Goal: Transaction & Acquisition: Purchase product/service

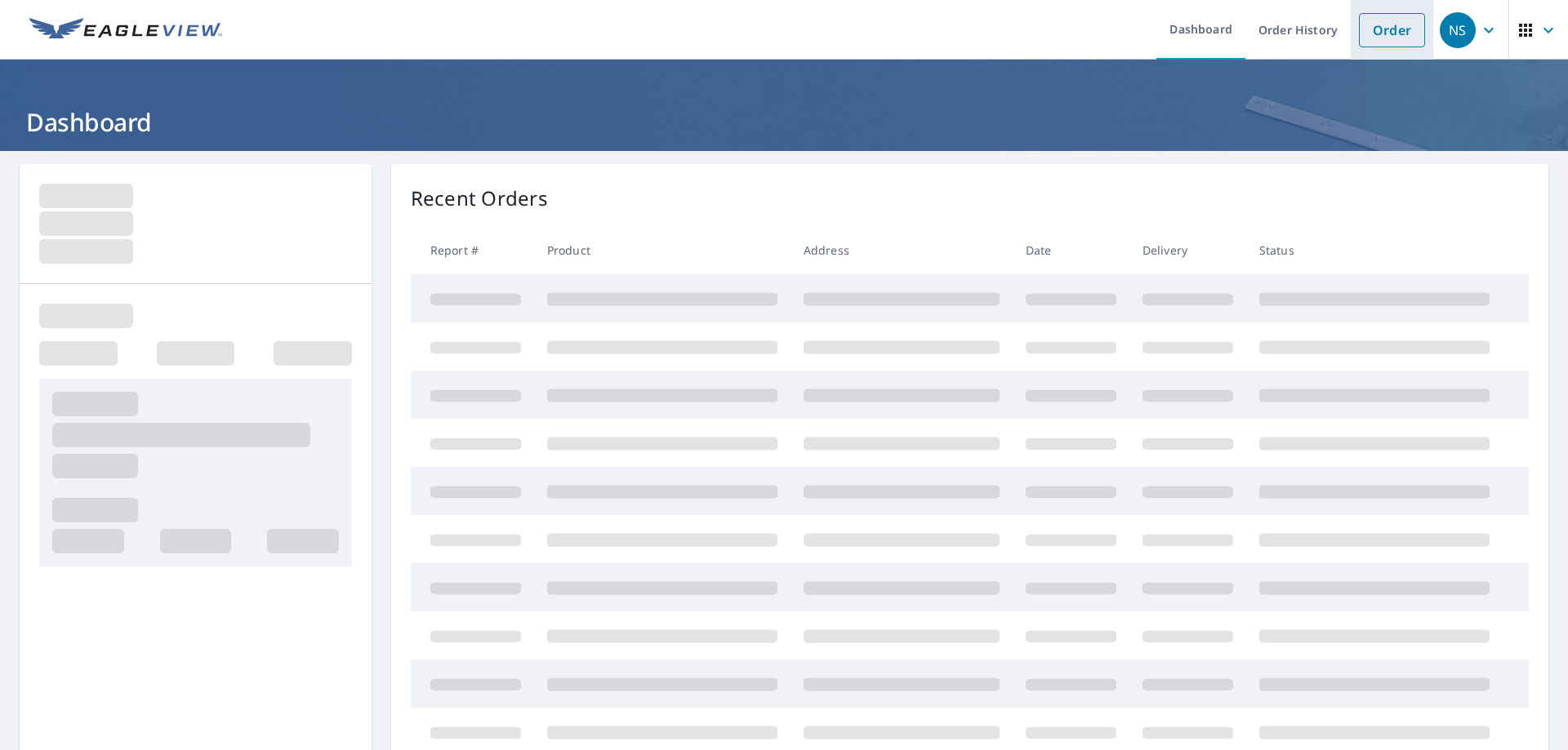
click at [1387, 22] on link "Order" at bounding box center [1392, 30] width 67 height 35
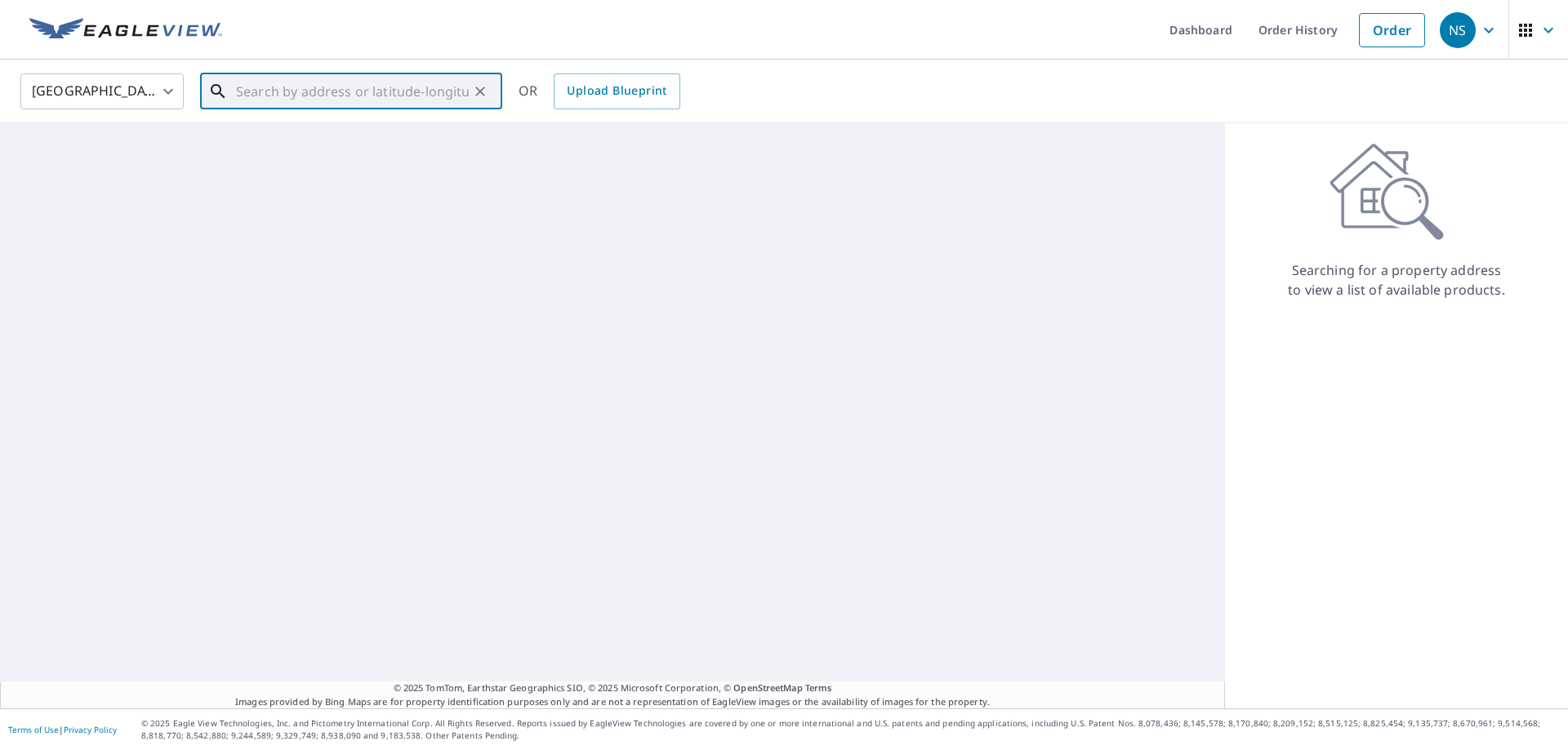
click at [417, 85] on input "text" at bounding box center [352, 91] width 233 height 46
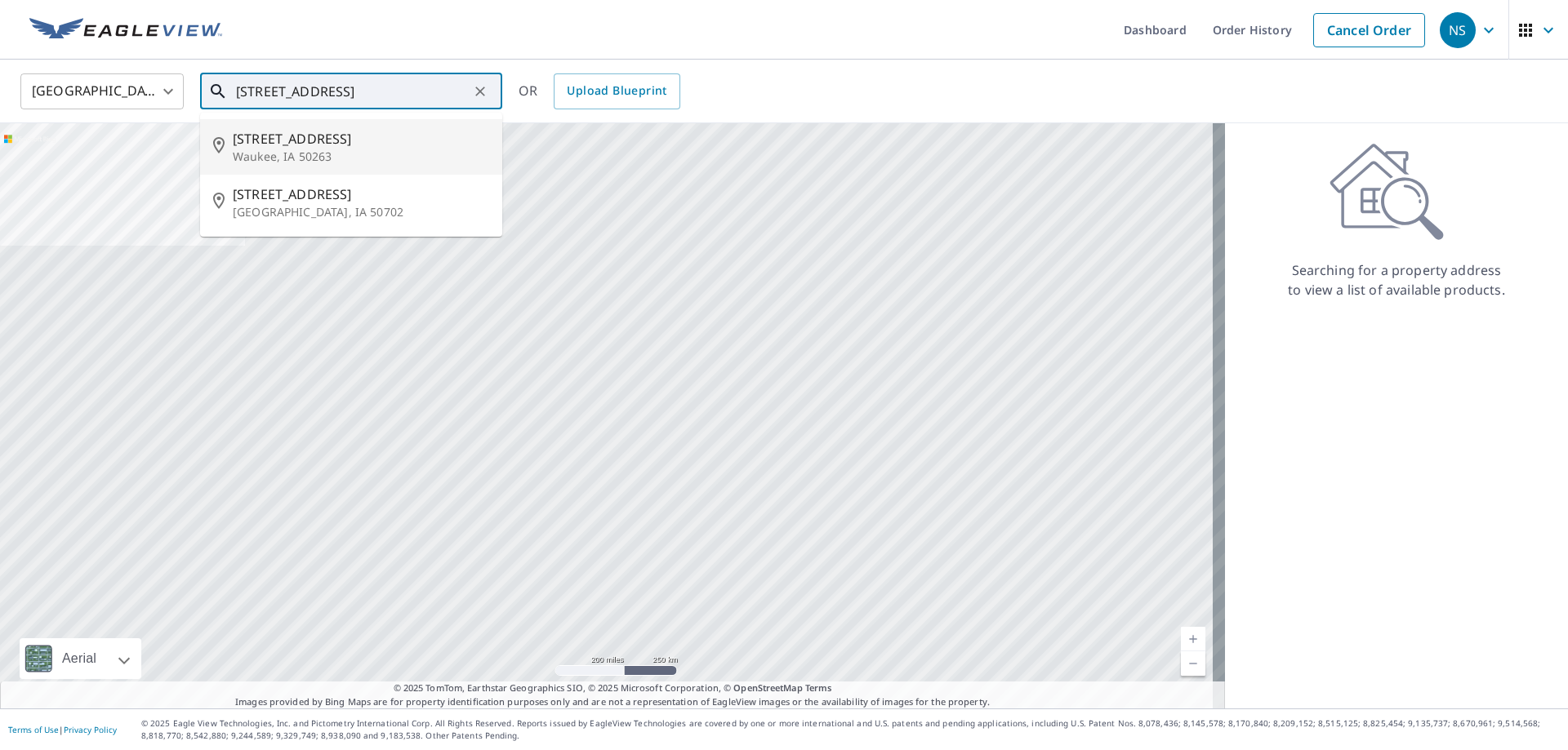
click at [396, 131] on span "[STREET_ADDRESS]" at bounding box center [360, 138] width 257 height 20
type input "[STREET_ADDRESS][PERSON_NAME]"
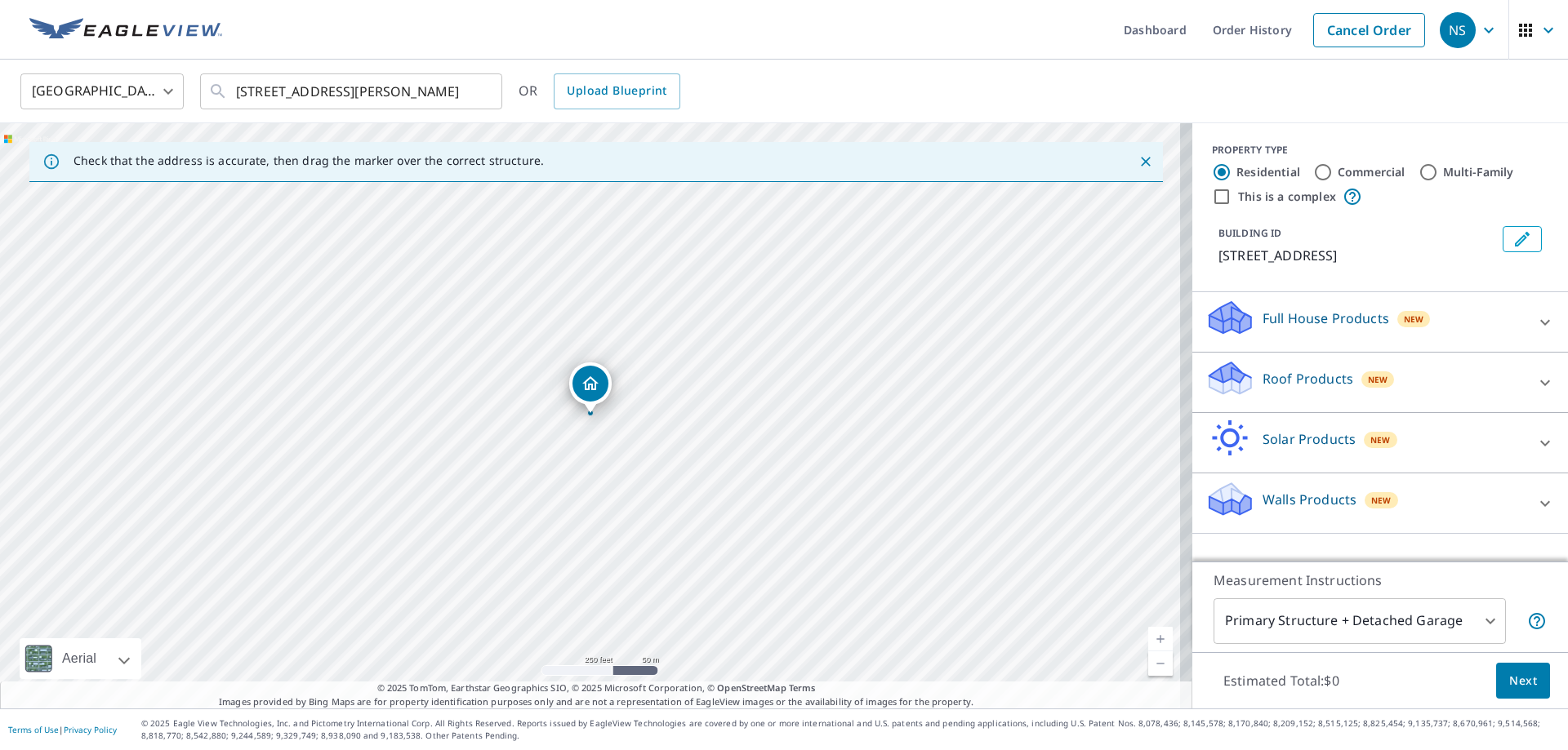
click at [1367, 384] on span "New" at bounding box center [1378, 379] width 21 height 13
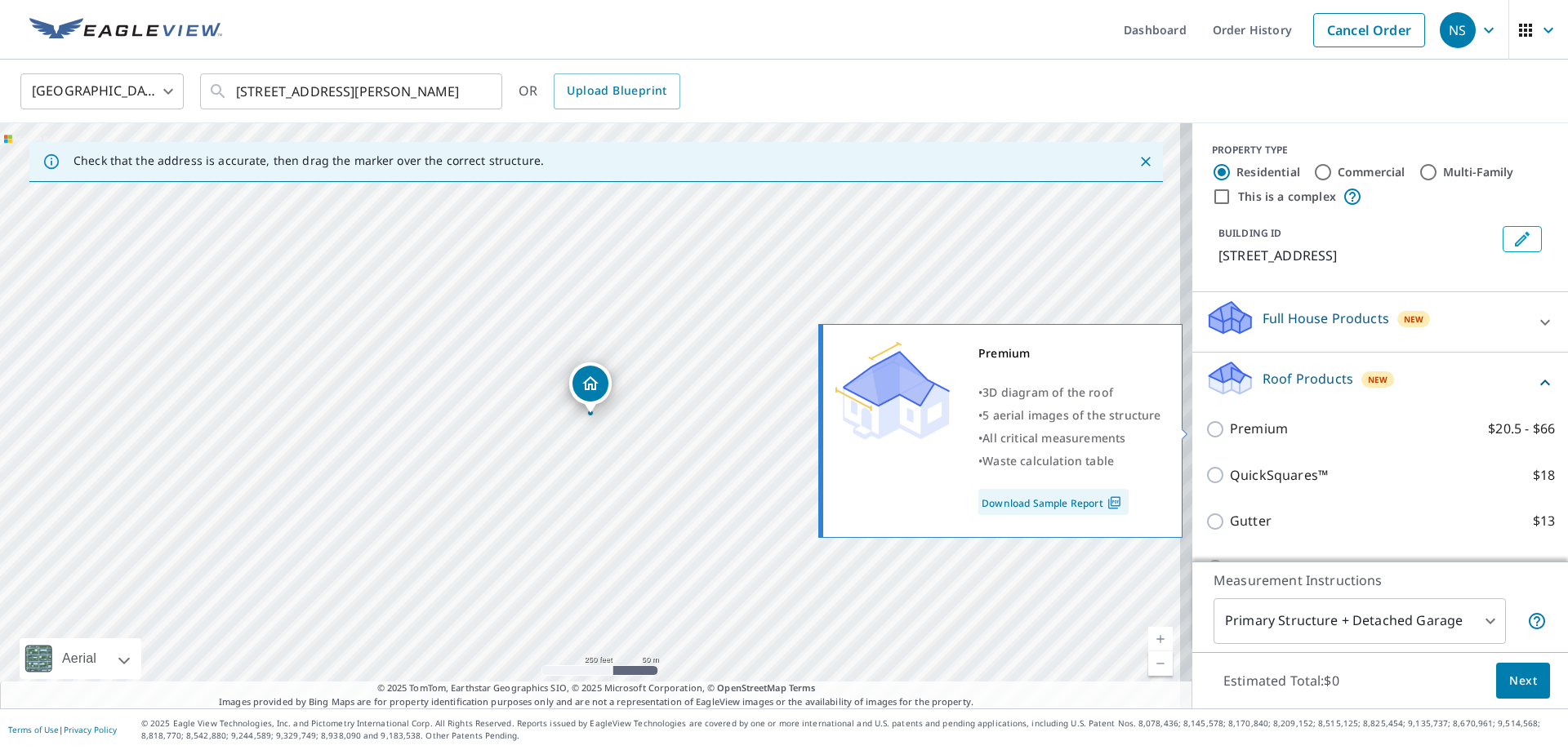
click at [1245, 426] on p "Premium" at bounding box center [1259, 429] width 58 height 21
click at [1230, 426] on input "Premium $20.5 - $66" at bounding box center [1217, 429] width 24 height 20
checkbox input "true"
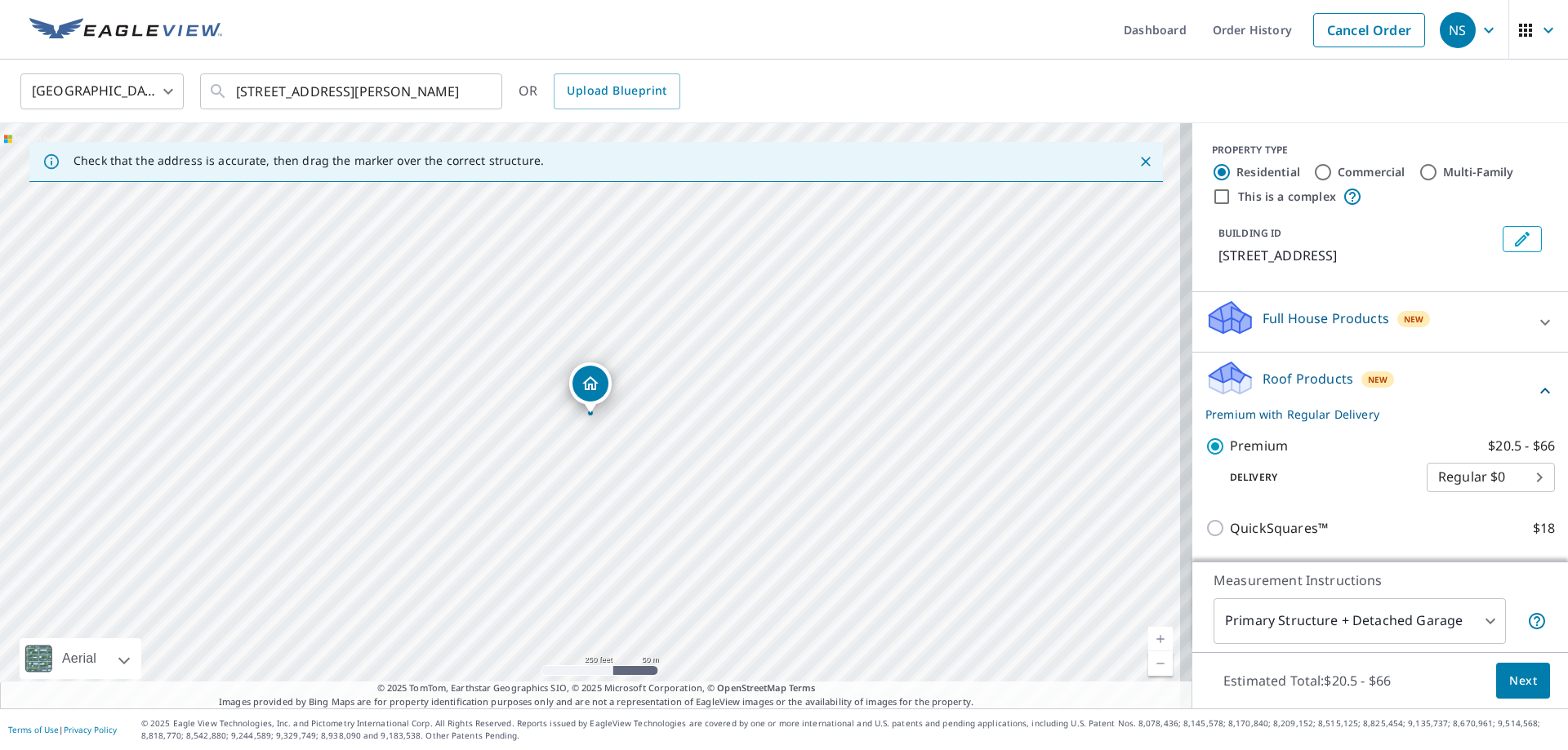
click at [1524, 683] on span "Next" at bounding box center [1523, 681] width 28 height 21
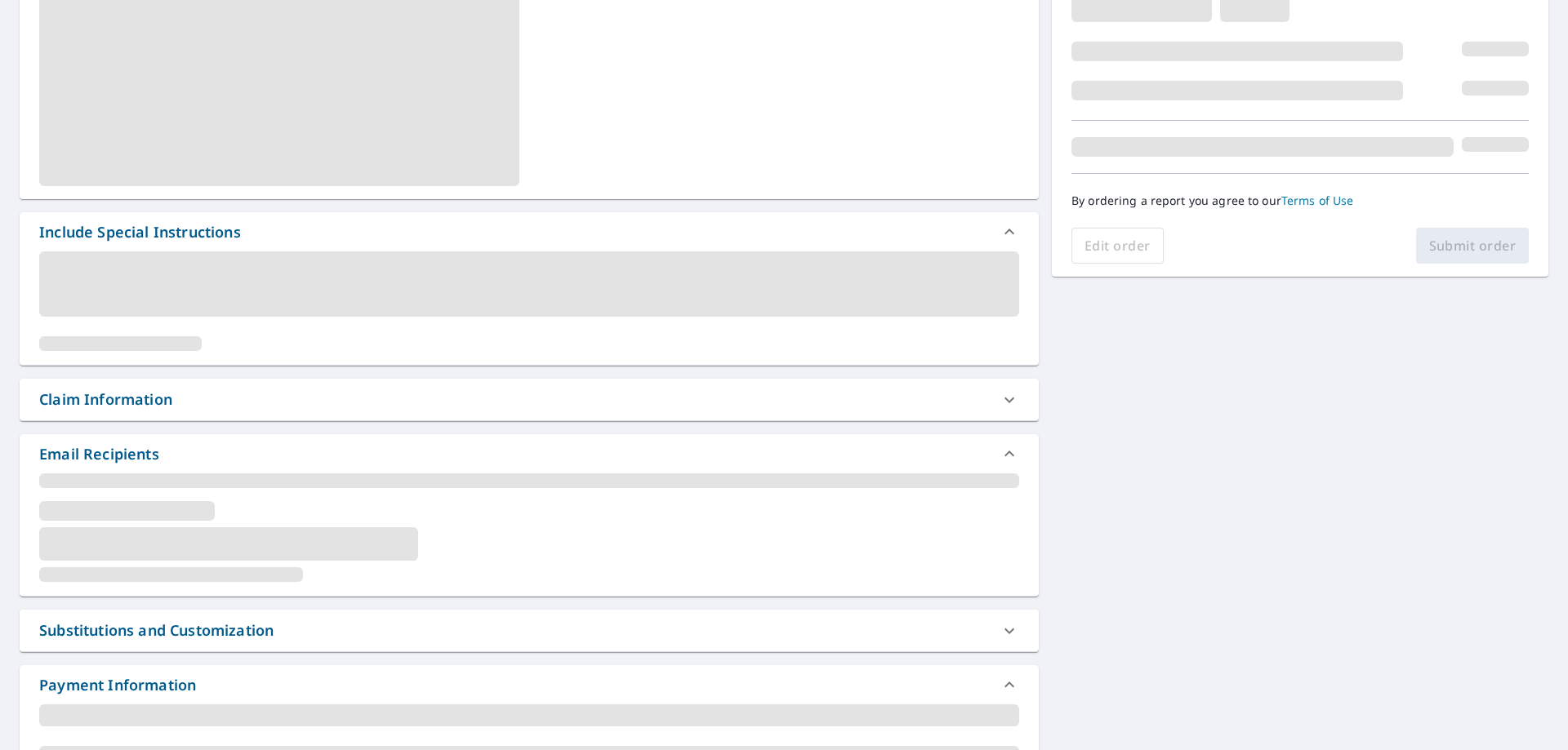
scroll to position [327, 0]
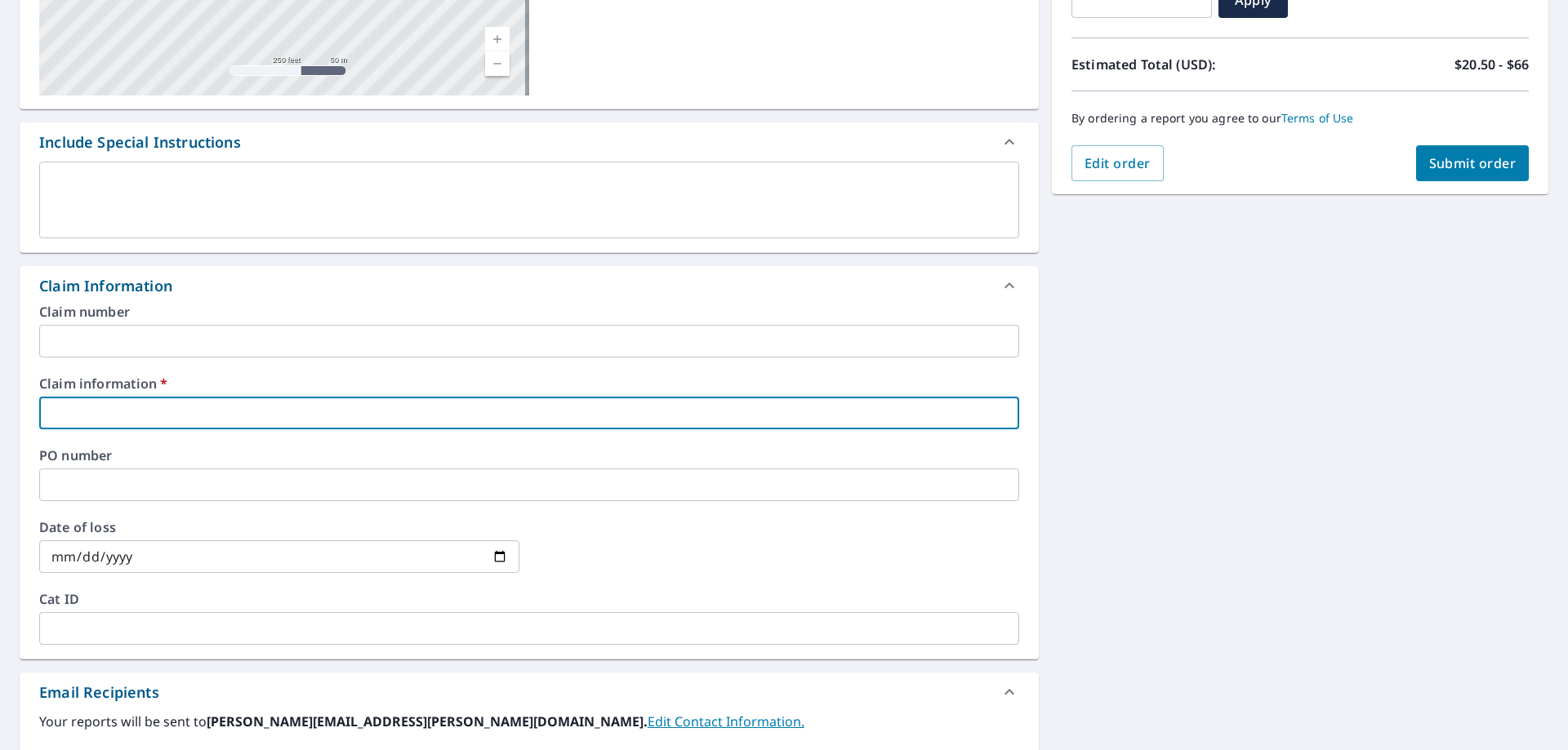
click at [111, 409] on input "text" at bounding box center [529, 413] width 980 height 33
type input "374388"
checkbox input "true"
click at [145, 446] on div "Claim number ​ Claim information   * 374388 ​ PO number ​ Date of loss ​ Cat ID…" at bounding box center [529, 481] width 1019 height 353
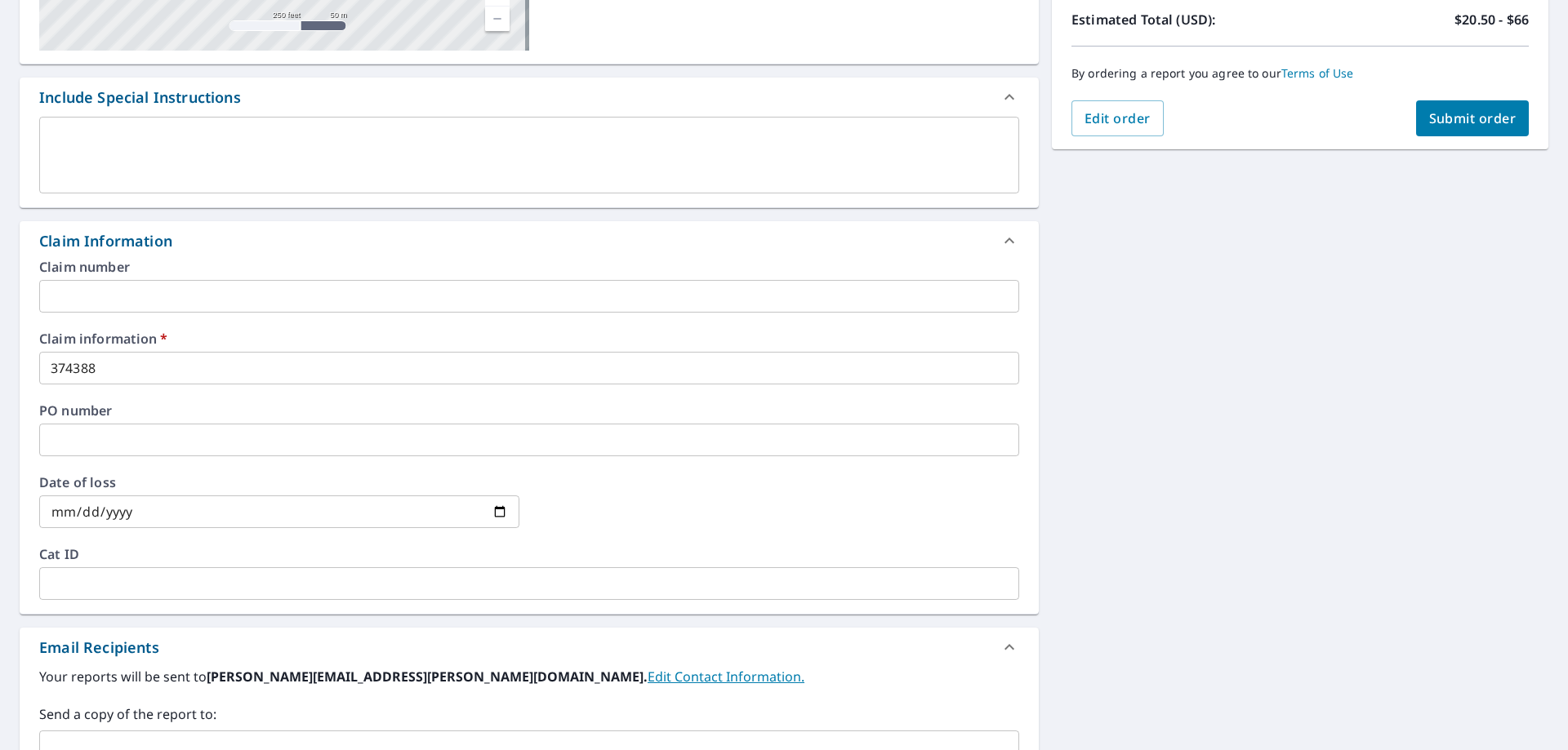
scroll to position [408, 0]
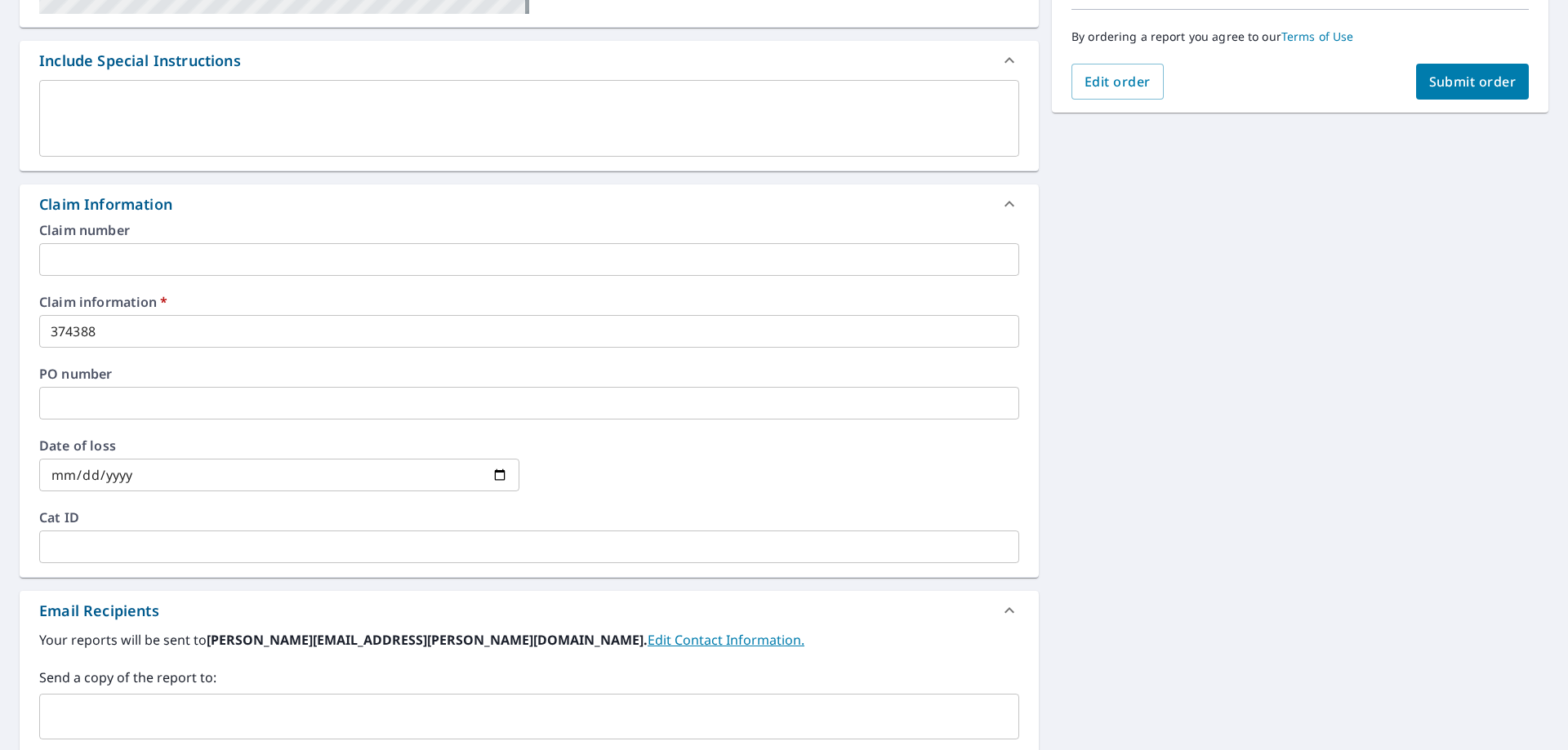
click at [174, 704] on input "text" at bounding box center [517, 716] width 940 height 31
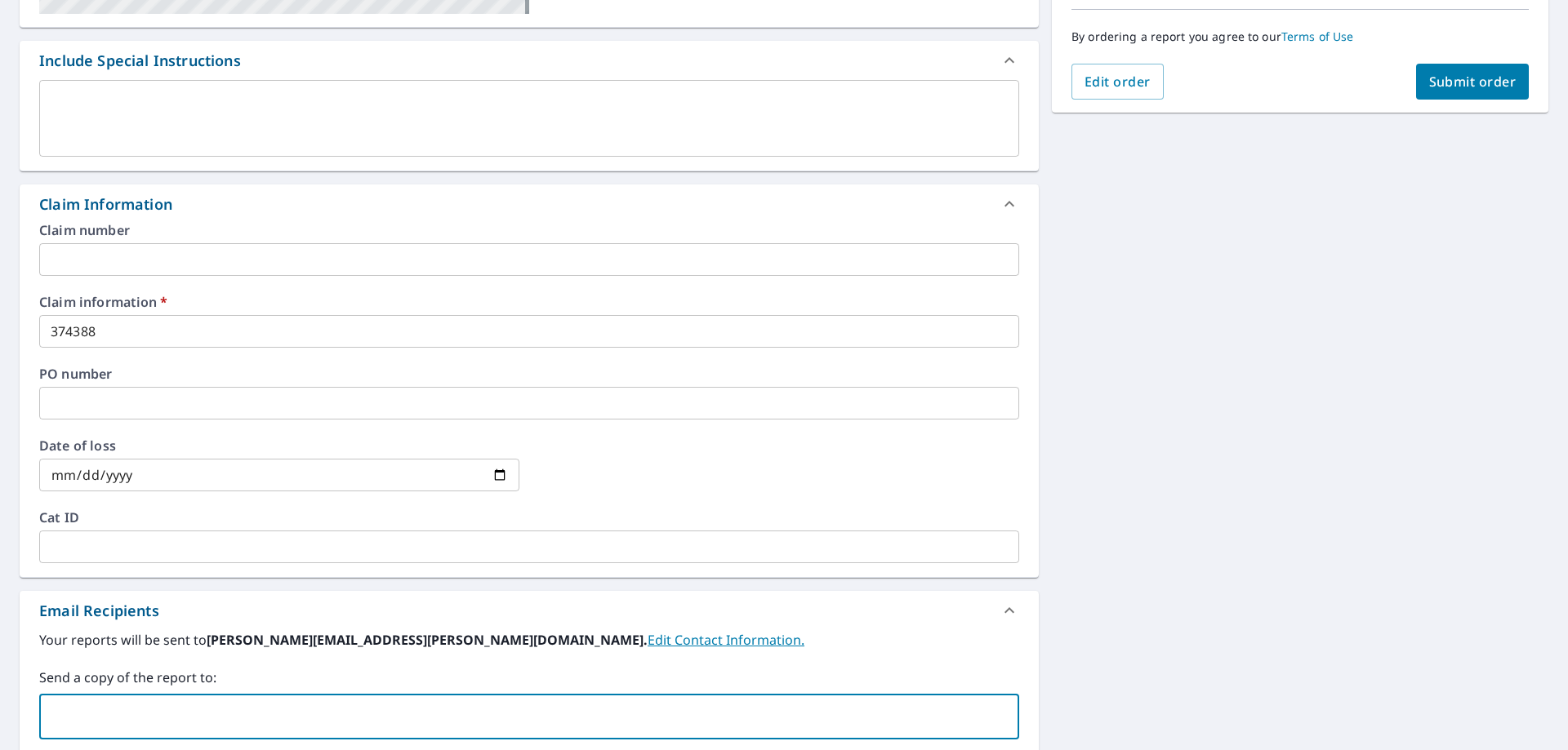
type input "[PERSON_NAME][EMAIL_ADDRESS][DOMAIN_NAME]"
click at [1314, 459] on div "[STREET_ADDRESS][PERSON_NAME] Aerial Road A standard road map Aerial A detailed…" at bounding box center [784, 364] width 1568 height 1243
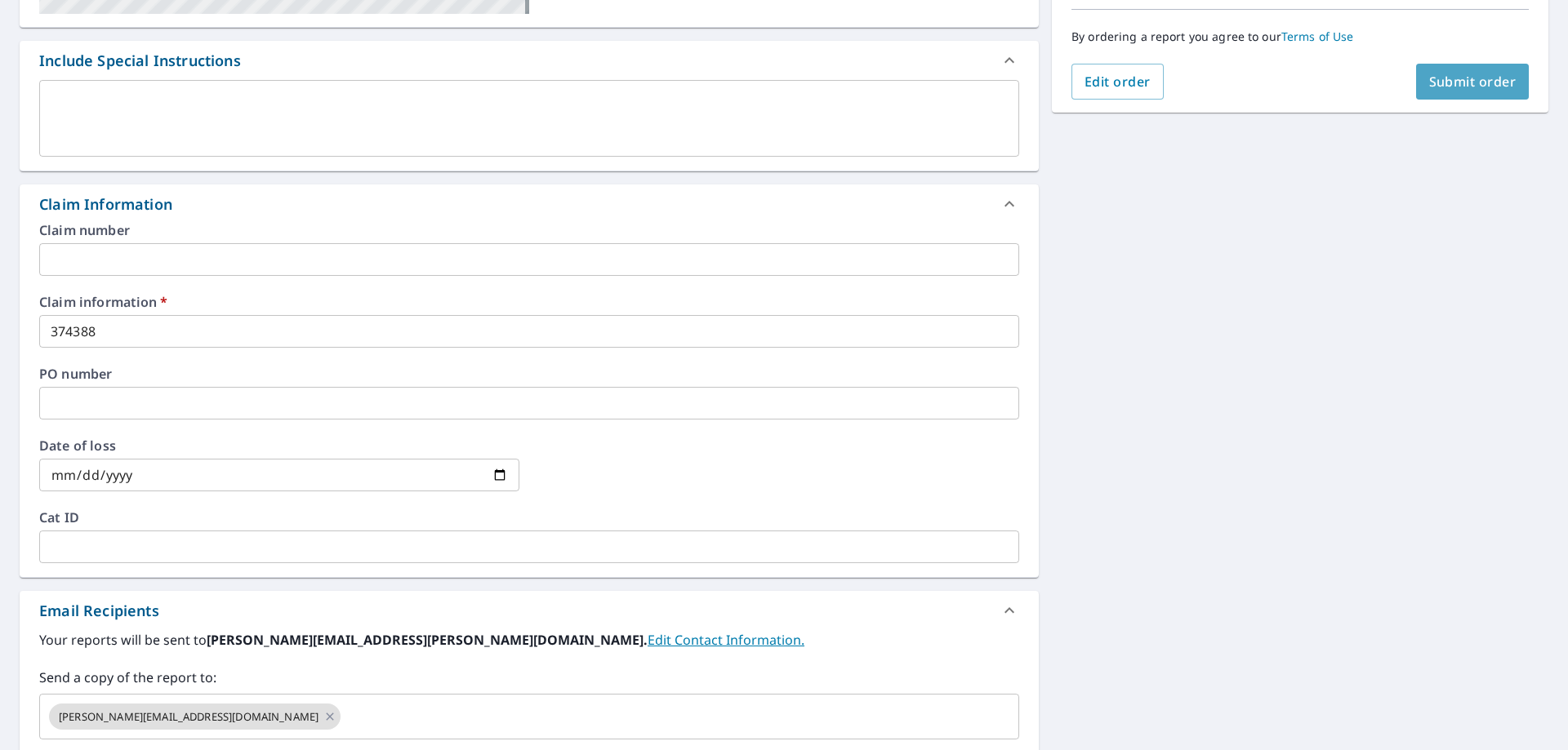
click at [1461, 79] on span "Submit order" at bounding box center [1472, 81] width 87 height 18
checkbox input "true"
